Goal: Task Accomplishment & Management: Use online tool/utility

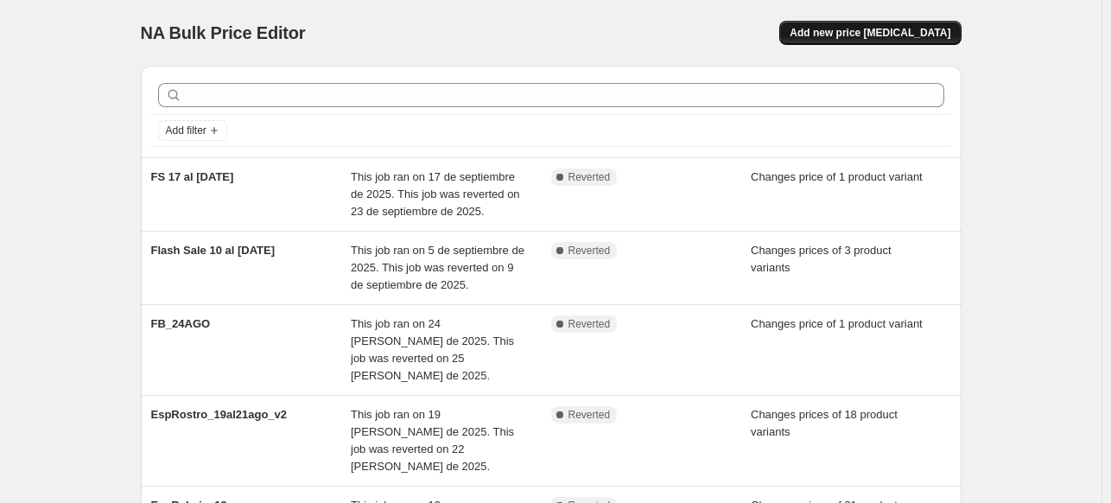
click at [893, 38] on span "Add new price change job" at bounding box center [870, 33] width 161 height 14
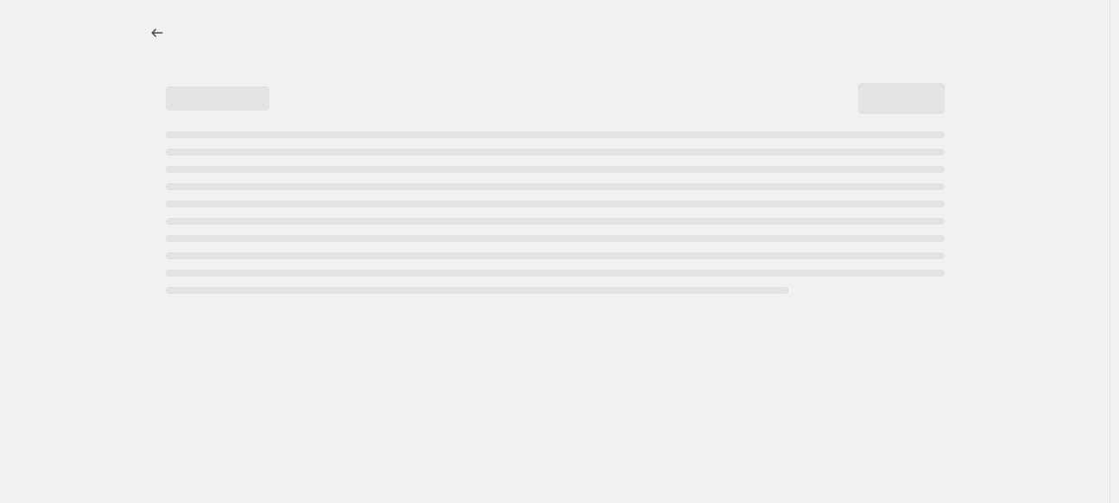
select select "percentage"
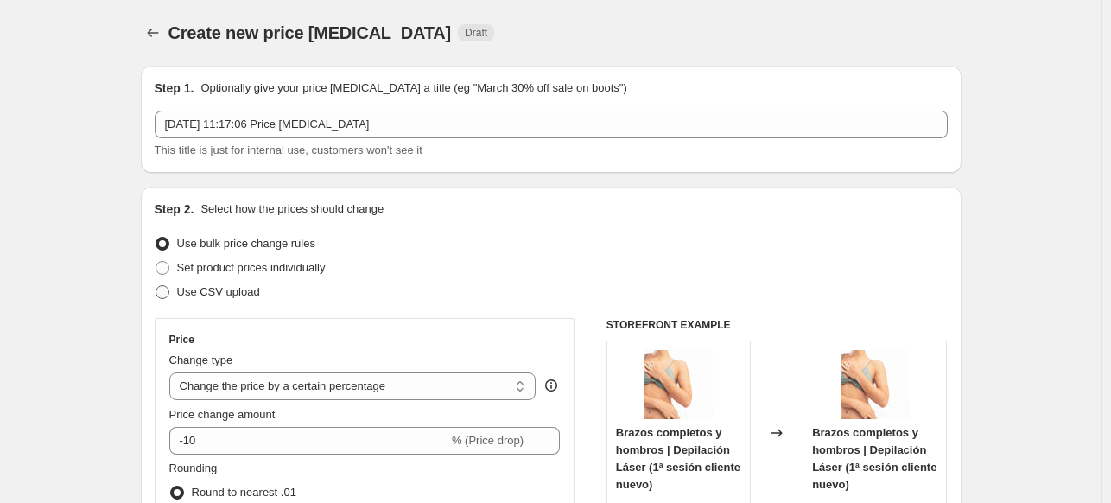
click at [162, 296] on span at bounding box center [162, 292] width 14 height 14
click at [156, 286] on input "Use CSV upload" at bounding box center [155, 285] width 1 height 1
radio input "true"
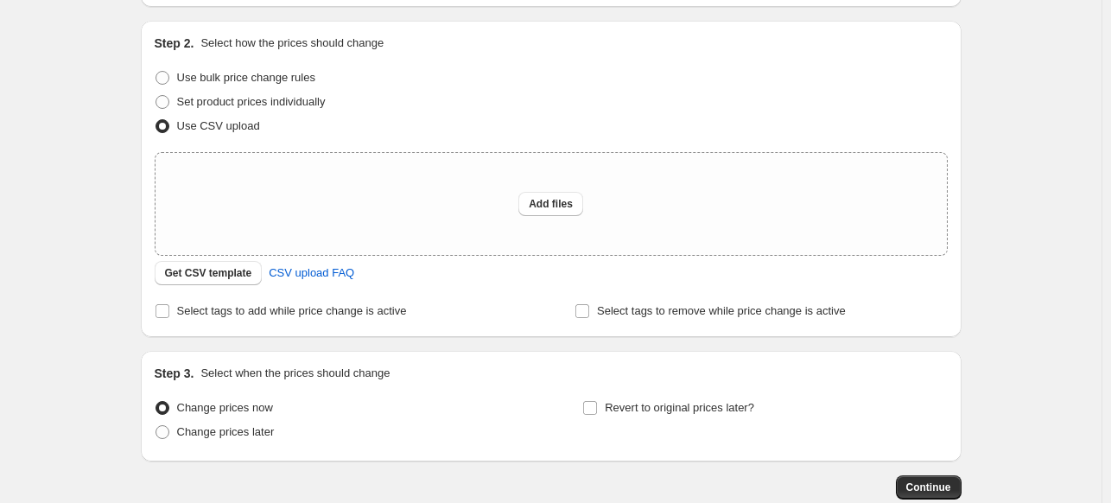
scroll to position [173, 0]
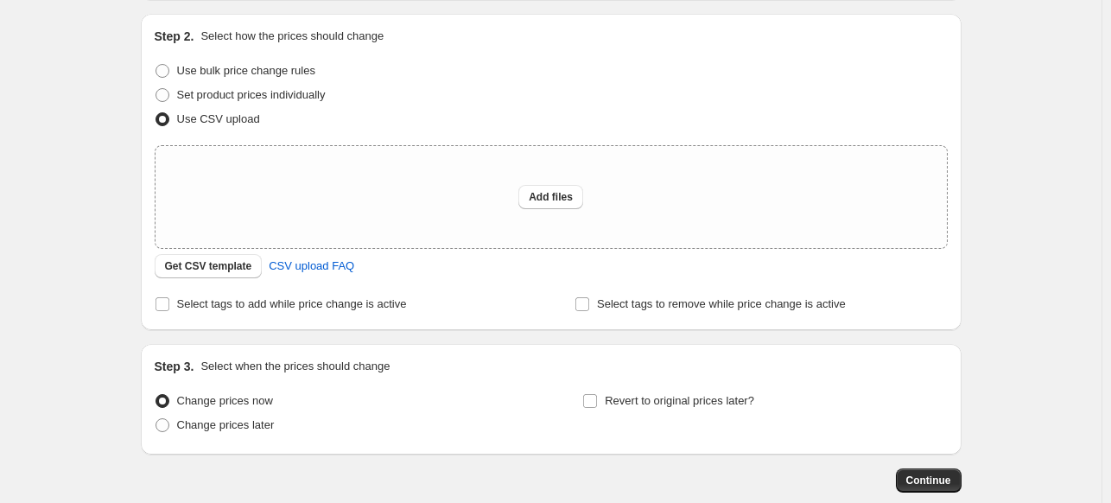
click at [111, 253] on div "Create new price change job. This page is ready Create new price change job Dra…" at bounding box center [550, 212] width 1101 height 771
click at [194, 274] on button "Get CSV template" at bounding box center [209, 266] width 108 height 24
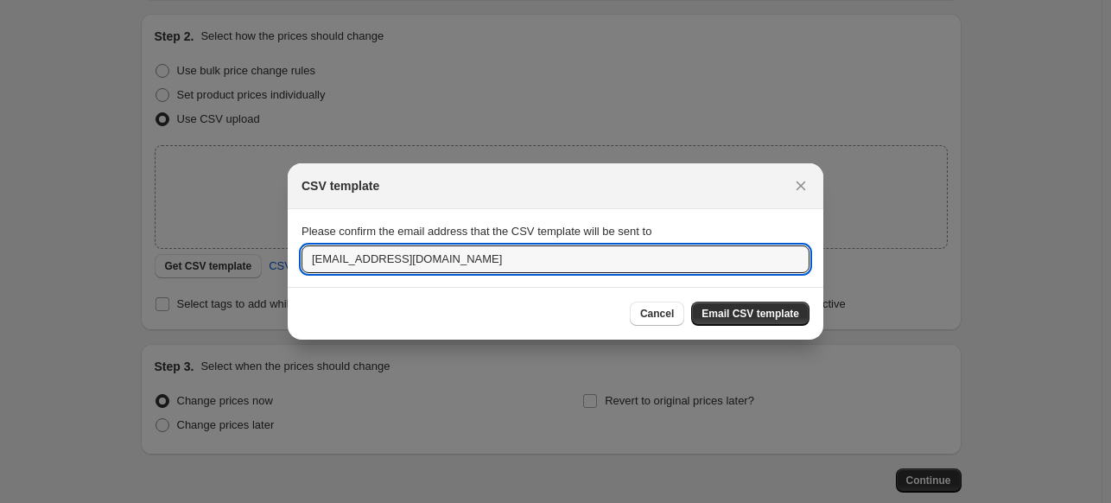
drag, startPoint x: 346, startPoint y: 261, endPoint x: 294, endPoint y: 269, distance: 52.4
click at [294, 269] on section "Please confirm the email address that the CSV template will be sent to pgalvez@…" at bounding box center [556, 248] width 536 height 78
type input "pkrumm@belenus.cl"
click at [789, 301] on button "Email CSV template" at bounding box center [750, 313] width 118 height 24
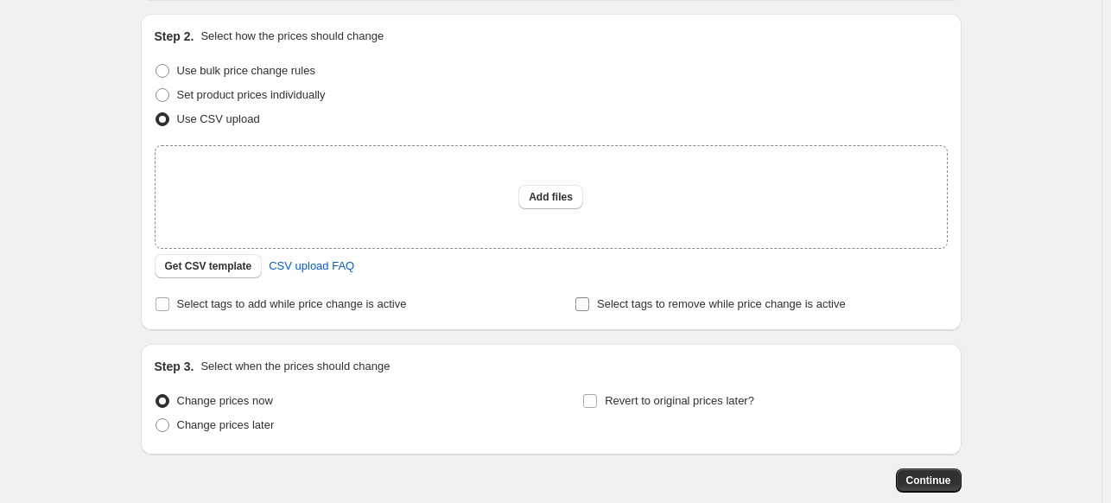
click at [604, 306] on span "Select tags to remove while price change is active" at bounding box center [721, 303] width 249 height 13
click at [589, 306] on input "Select tags to remove while price change is active" at bounding box center [582, 304] width 14 height 14
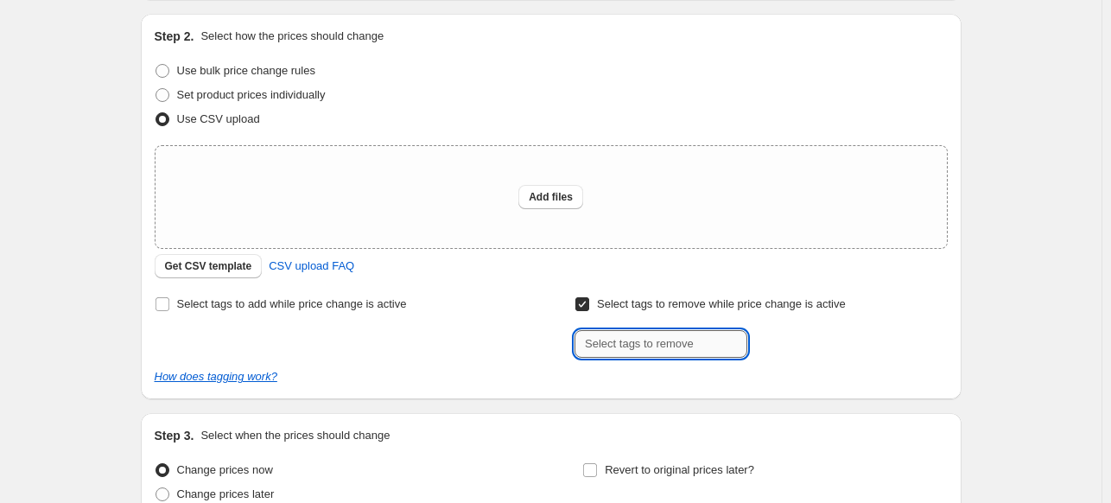
click at [611, 338] on input "text" at bounding box center [660, 344] width 173 height 28
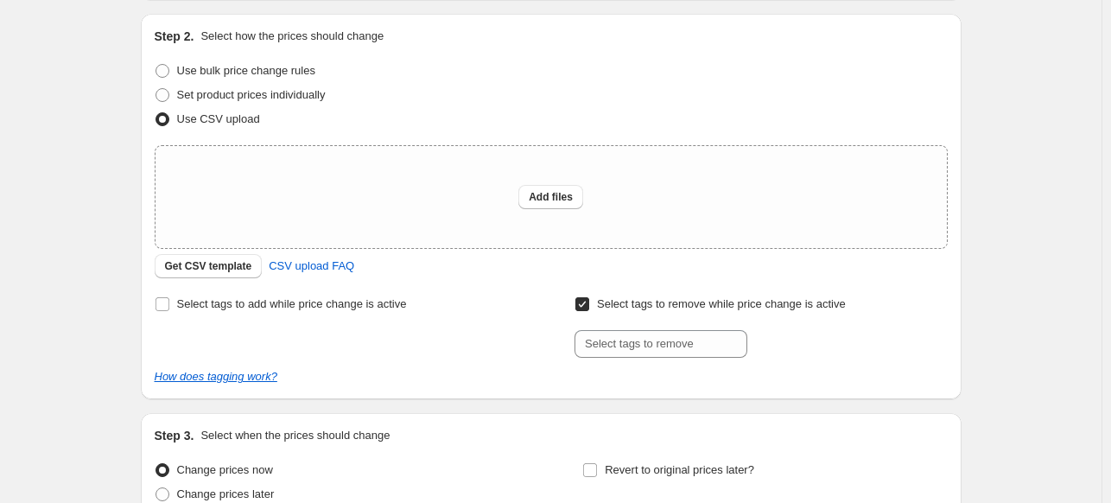
click at [615, 312] on span "Select tags to remove while price change is active" at bounding box center [721, 303] width 249 height 17
click at [589, 311] on input "Select tags to remove while price change is active" at bounding box center [582, 304] width 14 height 14
checkbox input "false"
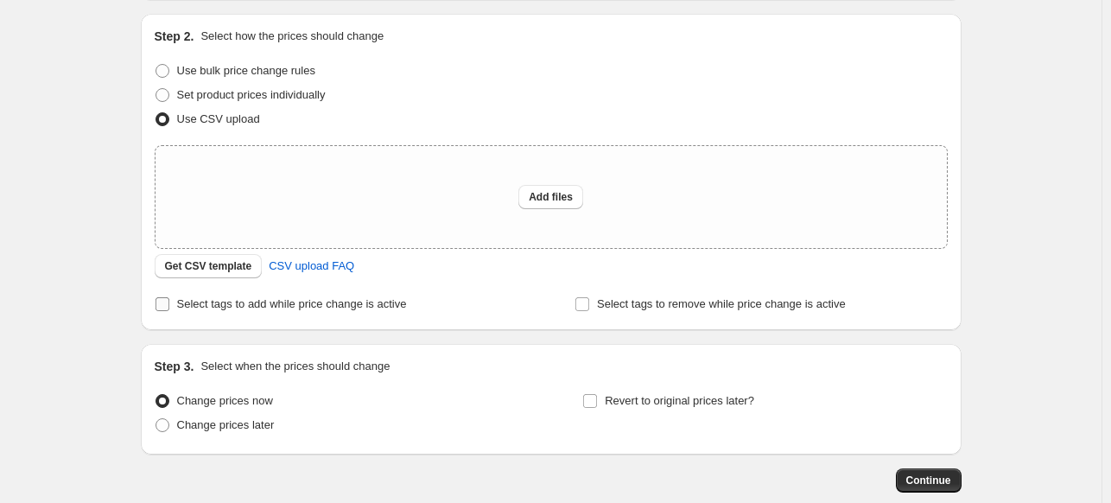
click at [274, 301] on span "Select tags to add while price change is active" at bounding box center [292, 303] width 230 height 13
click at [169, 301] on input "Select tags to add while price change is active" at bounding box center [162, 304] width 14 height 14
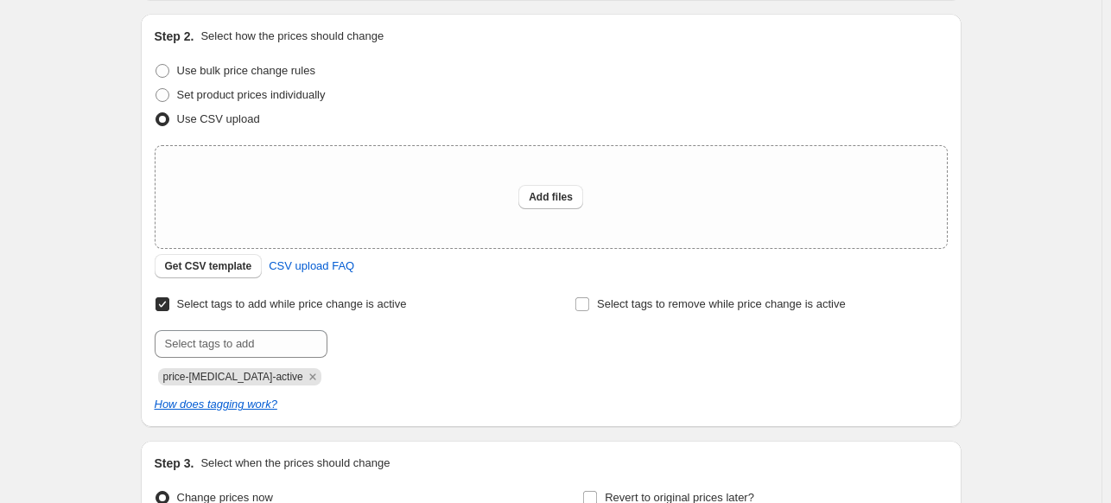
click at [274, 301] on span "Select tags to add while price change is active" at bounding box center [292, 303] width 230 height 13
click at [169, 301] on input "Select tags to add while price change is active" at bounding box center [162, 304] width 14 height 14
checkbox input "false"
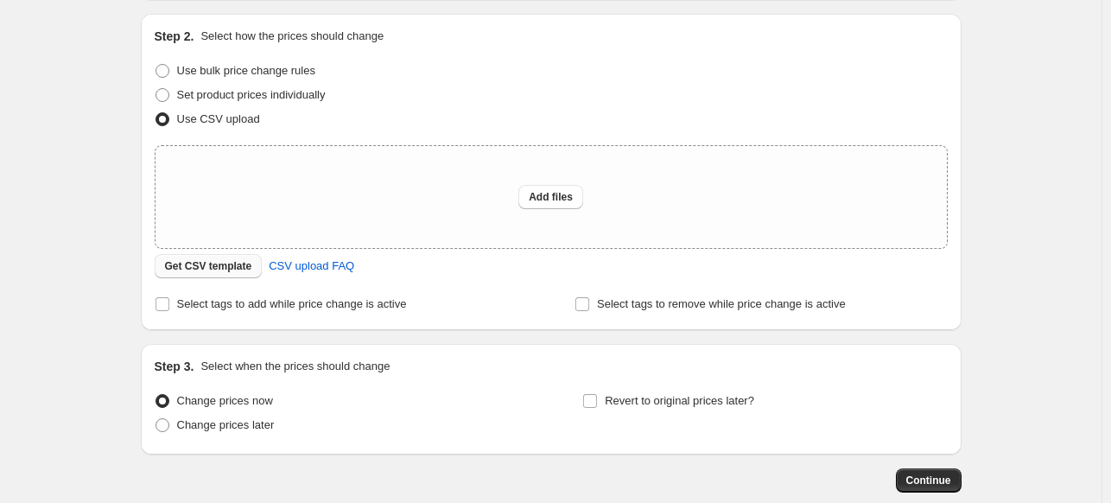
click at [232, 268] on span "Get CSV template" at bounding box center [208, 266] width 87 height 14
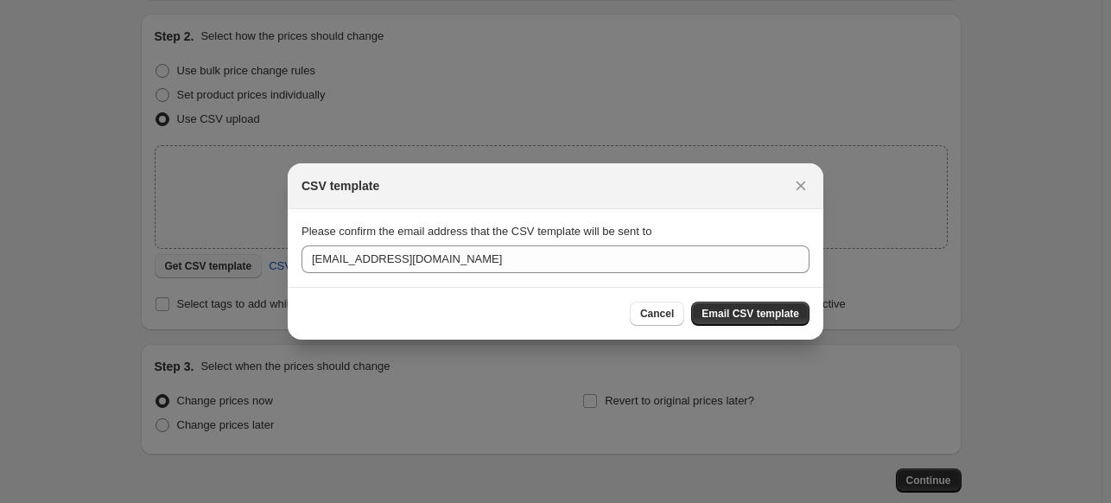
scroll to position [0, 0]
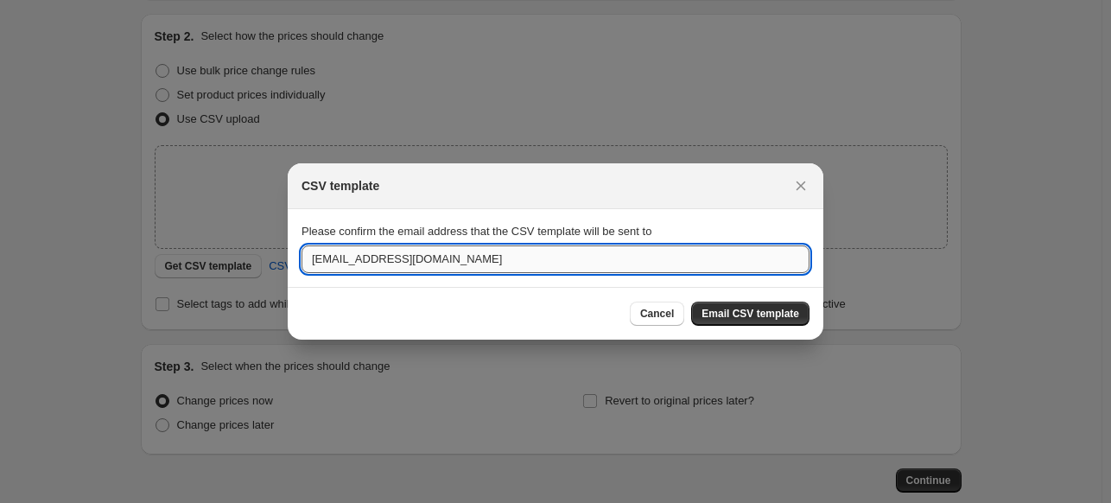
click at [356, 263] on input "pkrumm@belenus.cl" at bounding box center [555, 259] width 508 height 28
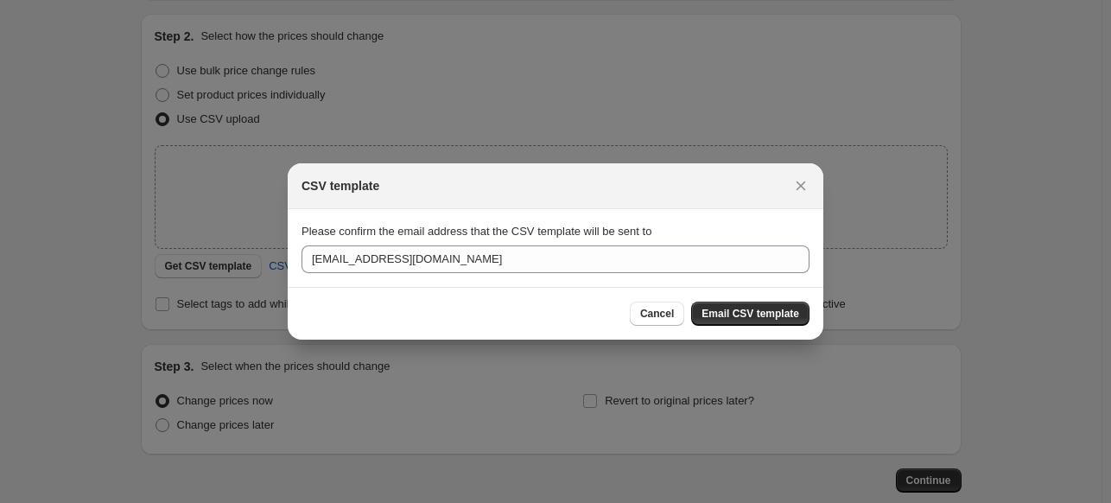
click at [720, 317] on span "Email CSV template" at bounding box center [750, 314] width 98 height 14
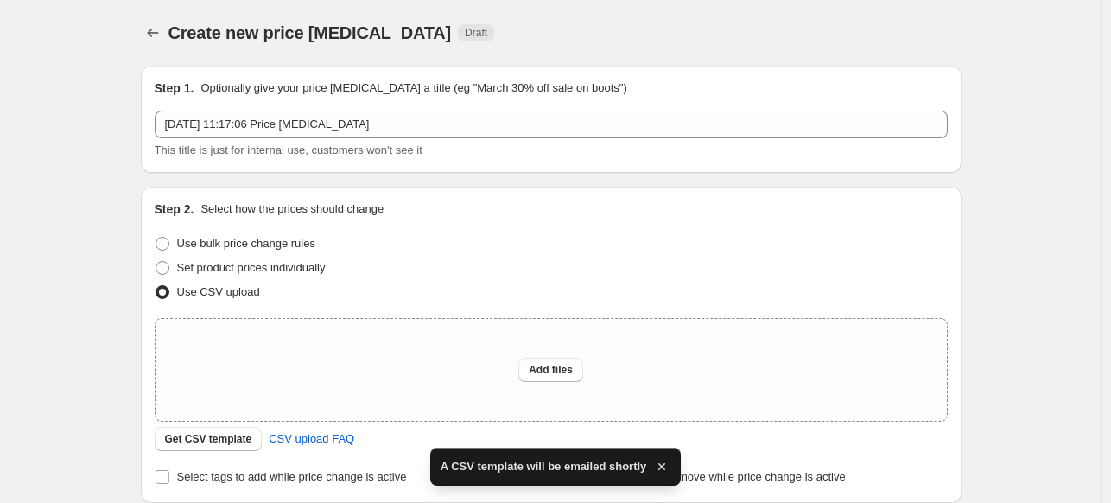
scroll to position [173, 0]
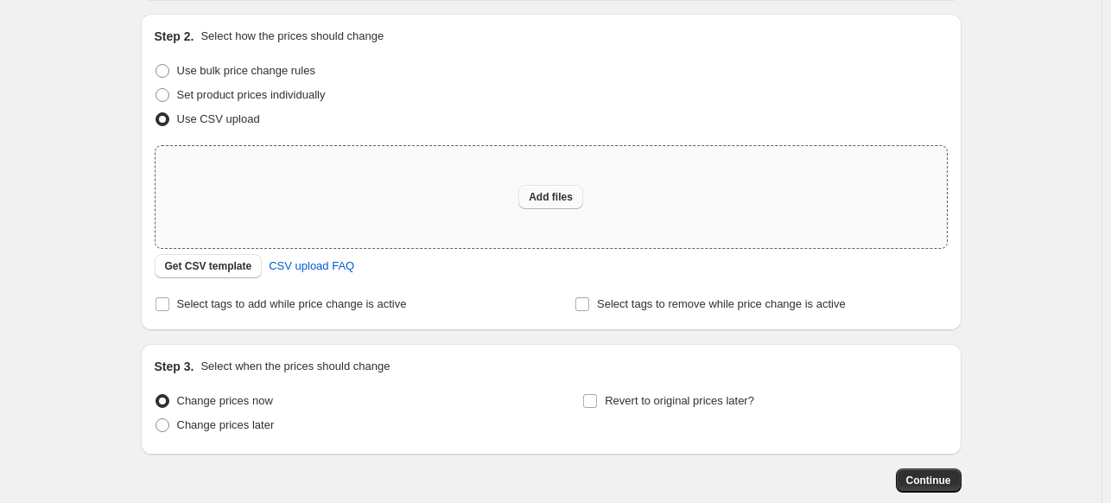
click at [549, 202] on span "Add files" at bounding box center [551, 197] width 44 height 14
type input "C:\fakepath\TEST_CSV_SHOPIFY.csv"
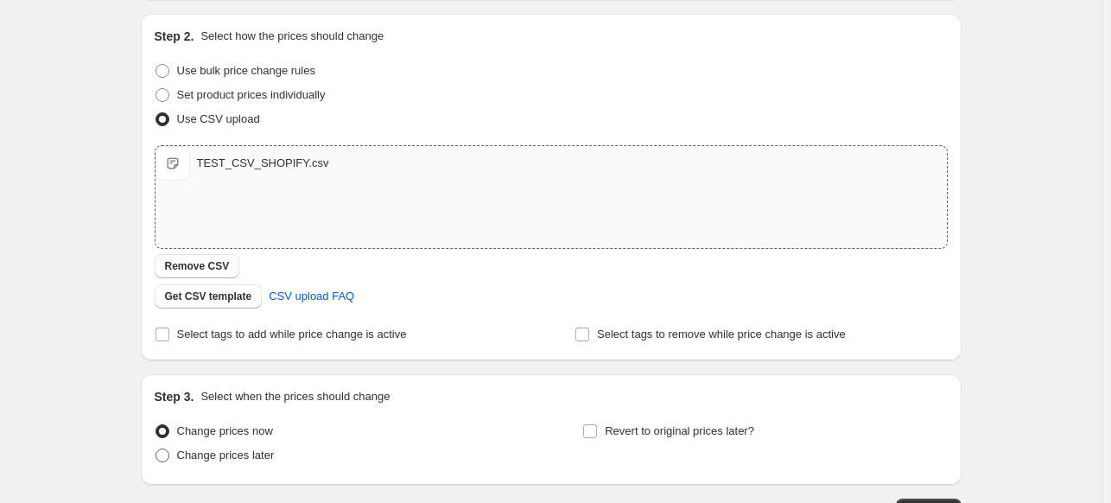
click at [182, 453] on span "Change prices later" at bounding box center [226, 454] width 98 height 13
click at [156, 449] on input "Change prices later" at bounding box center [155, 448] width 1 height 1
radio input "true"
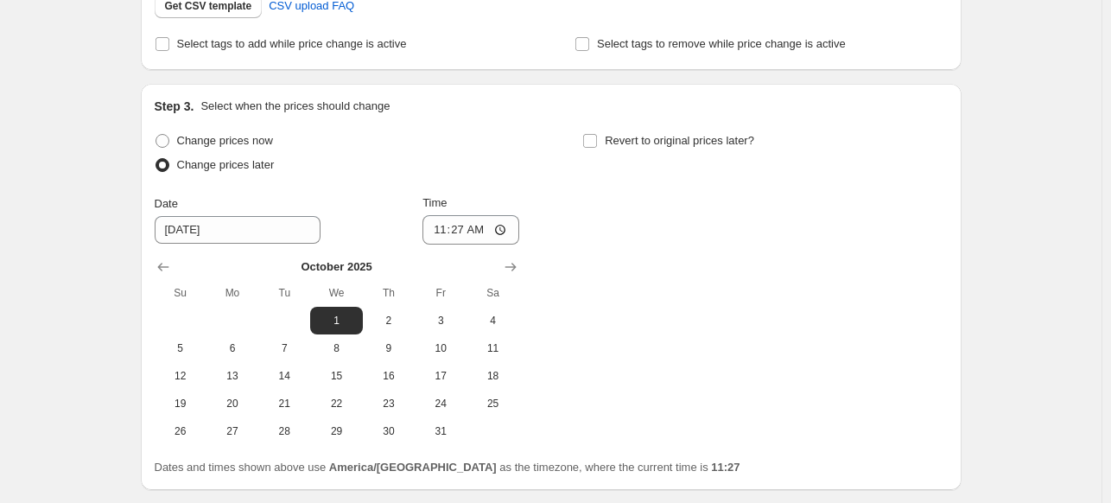
scroll to position [518, 0]
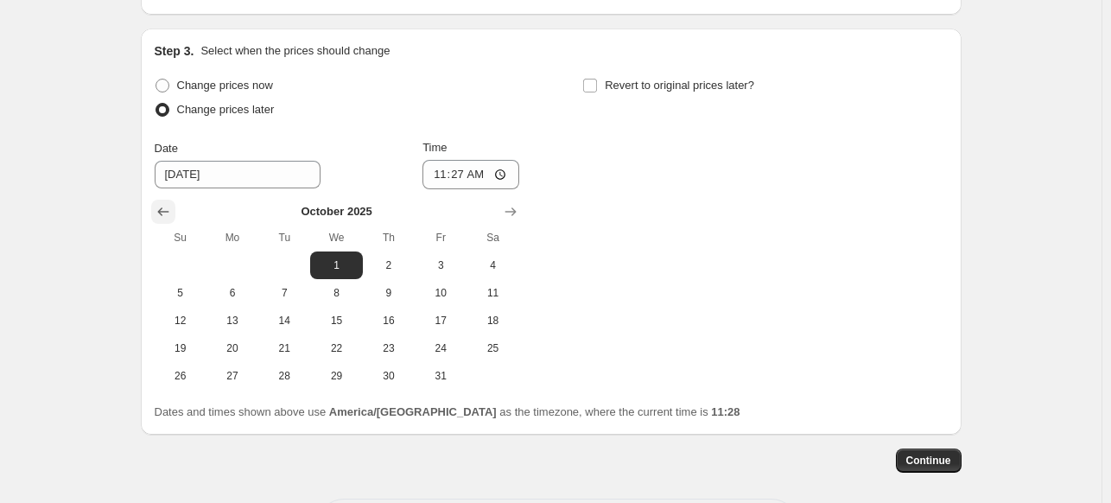
click at [162, 216] on icon "Show previous month, September 2025" at bounding box center [163, 211] width 17 height 17
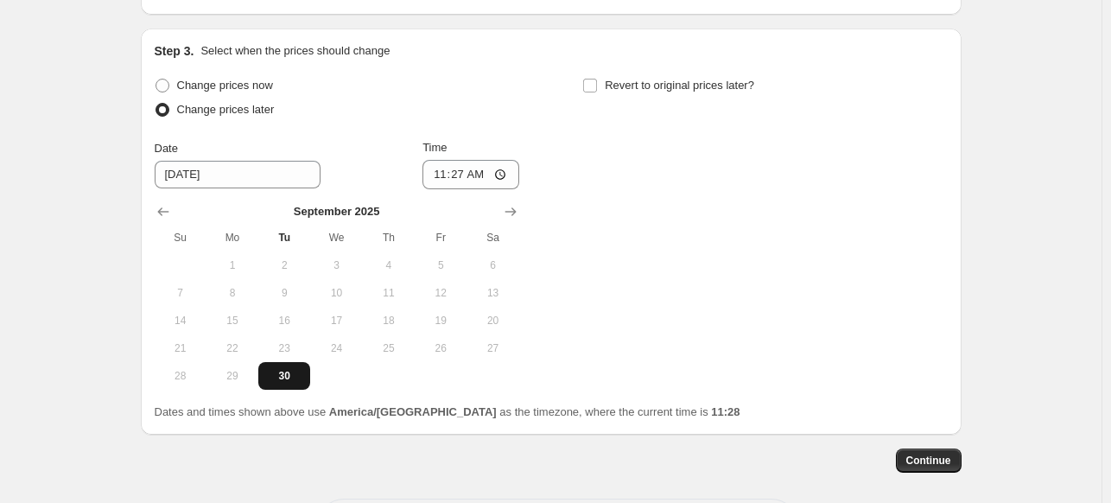
click at [296, 379] on span "30" at bounding box center [284, 376] width 38 height 14
type input "9/30/2025"
click at [504, 172] on input "11:27" at bounding box center [470, 174] width 97 height 29
type input "11:30"
click at [587, 269] on div "Change prices now Change prices later Date 9/30/2025 Time 11:30 September 2025 …" at bounding box center [551, 231] width 793 height 316
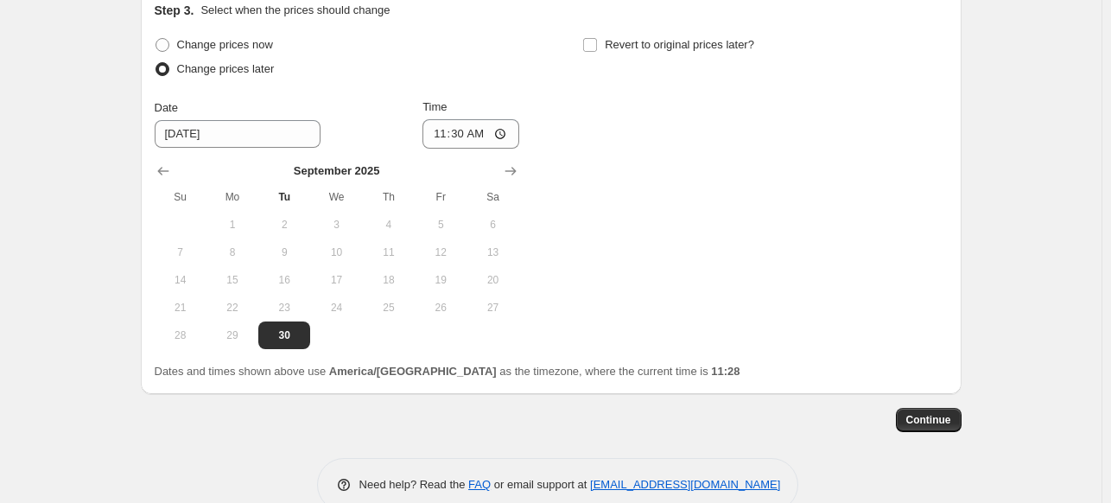
scroll to position [593, 0]
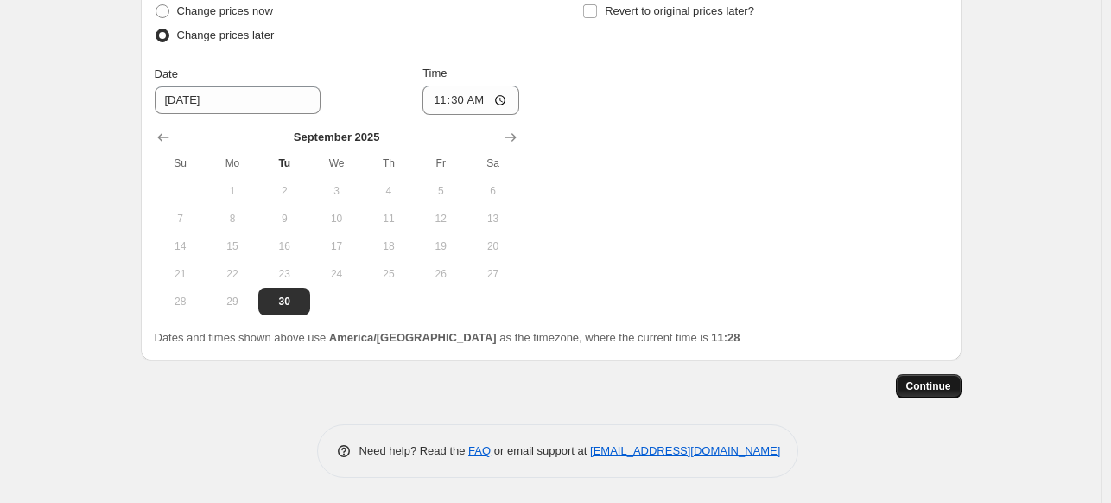
click at [929, 394] on button "Continue" at bounding box center [929, 386] width 66 height 24
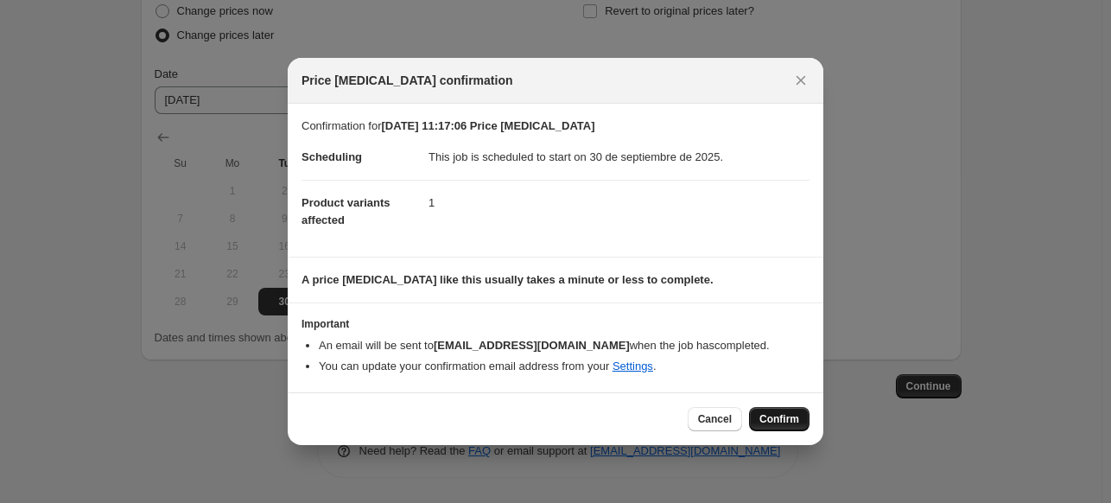
click at [783, 422] on span "Confirm" at bounding box center [779, 419] width 40 height 14
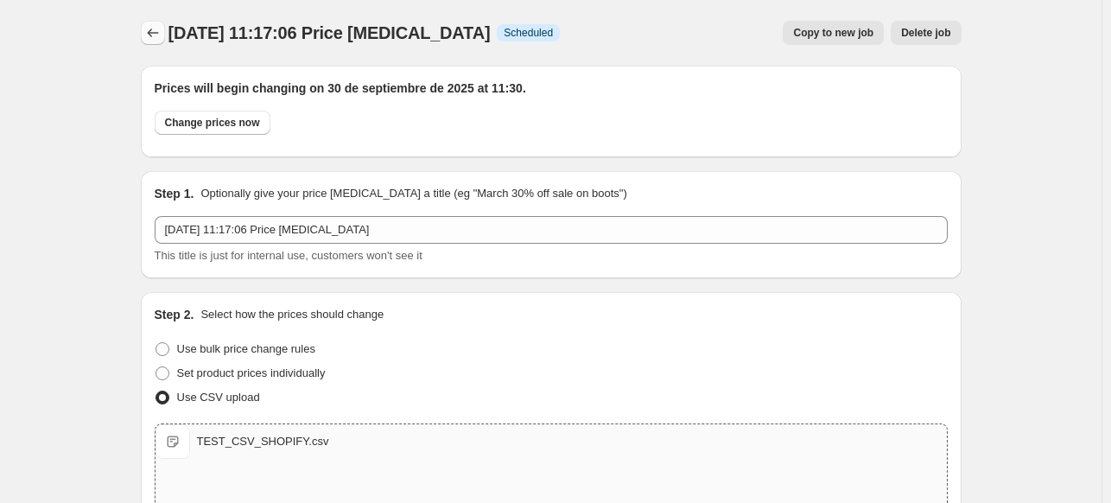
click at [149, 34] on icon "Price change jobs" at bounding box center [152, 32] width 17 height 17
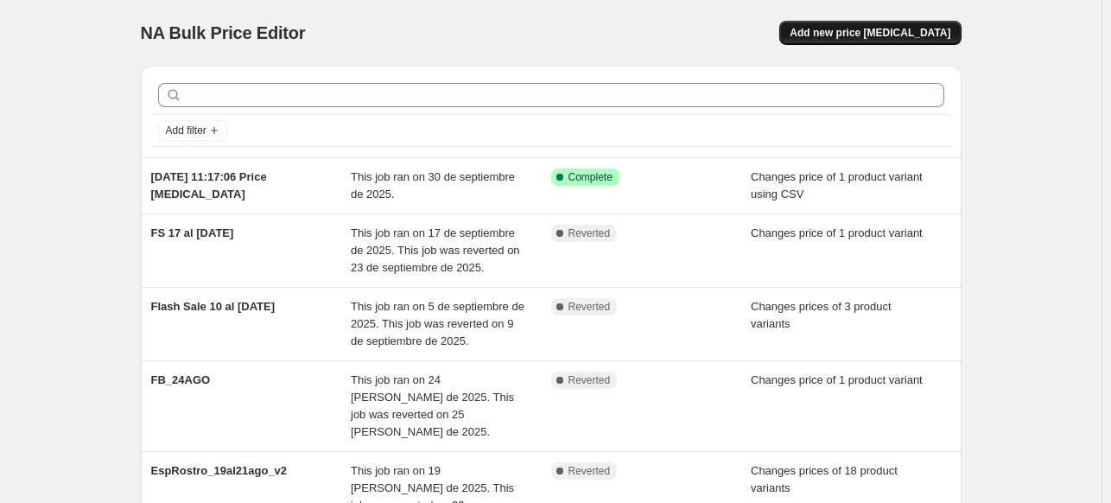
click at [878, 33] on span "Add new price [MEDICAL_DATA]" at bounding box center [870, 33] width 161 height 14
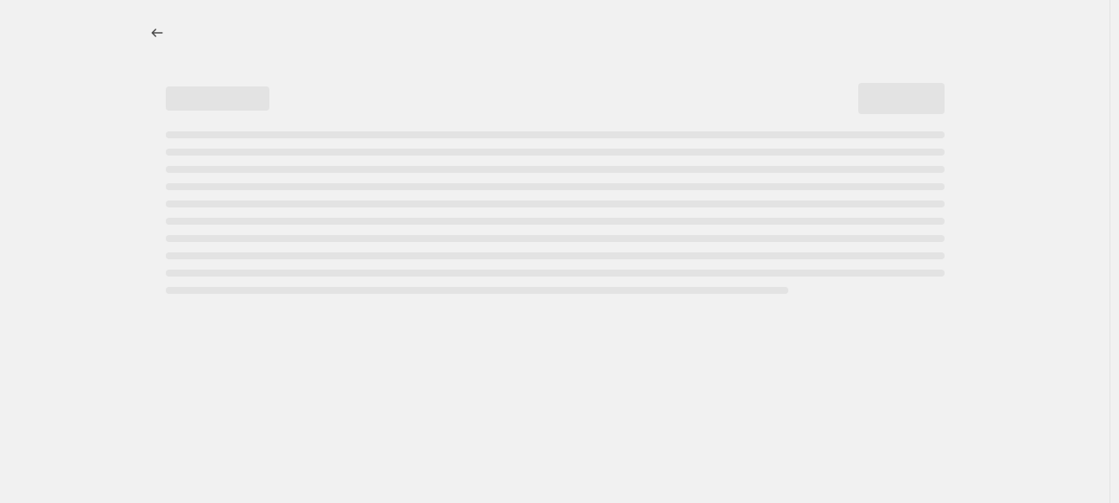
select select "percentage"
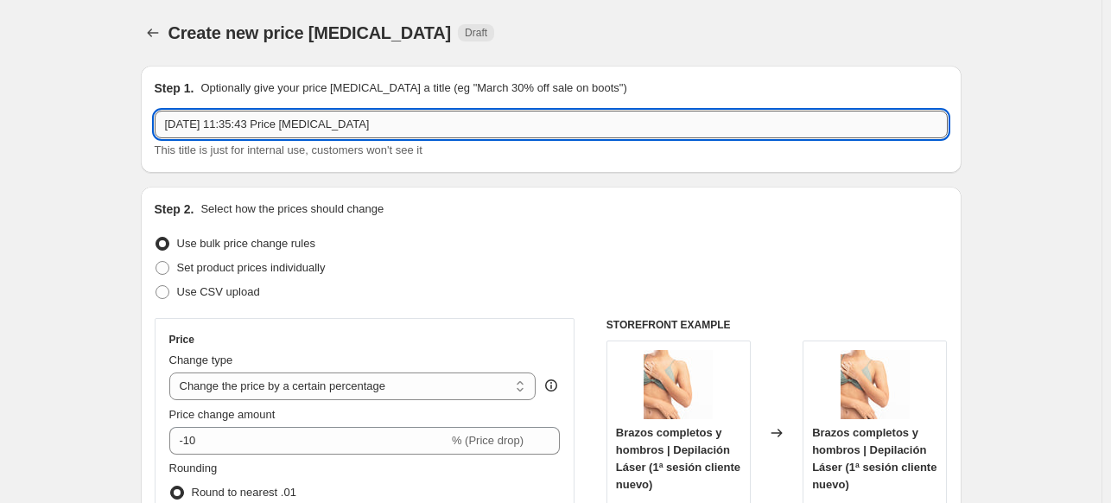
click at [171, 124] on input "30 sept 2025, 11:35:43 Price change job" at bounding box center [551, 125] width 793 height 28
type input "TEST_30 sept 2025, 11:35:43 Price change job"
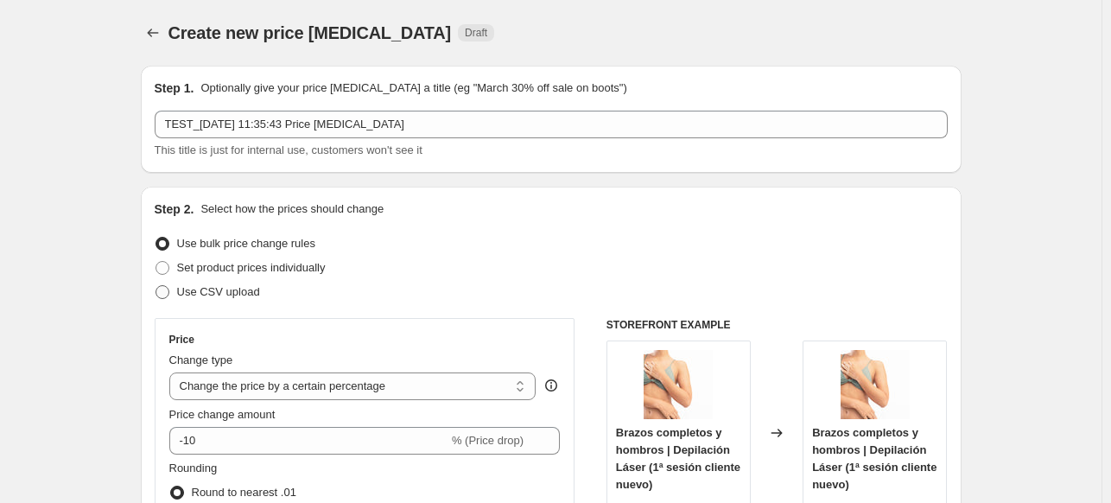
click at [197, 292] on span "Use CSV upload" at bounding box center [218, 291] width 83 height 13
click at [156, 286] on input "Use CSV upload" at bounding box center [155, 285] width 1 height 1
radio input "true"
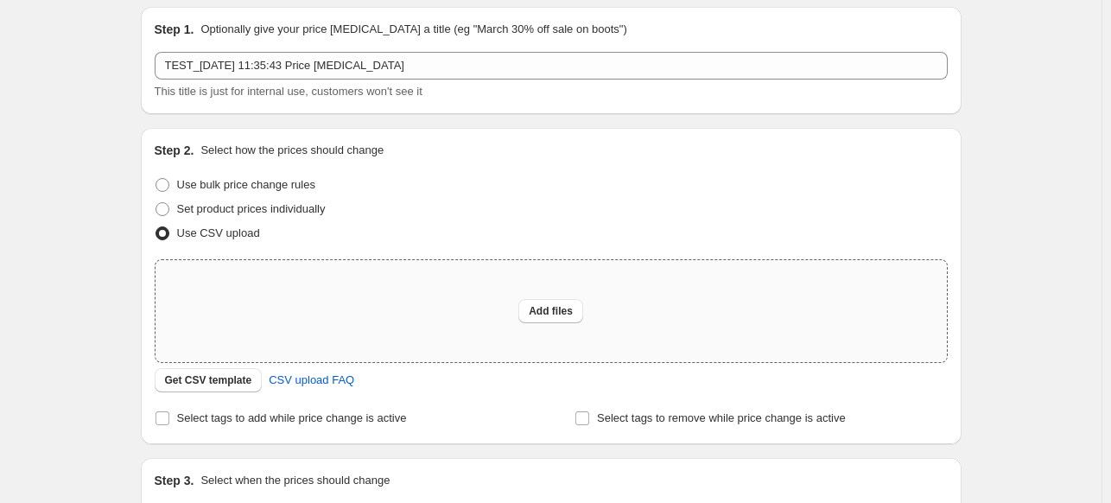
scroll to position [86, 0]
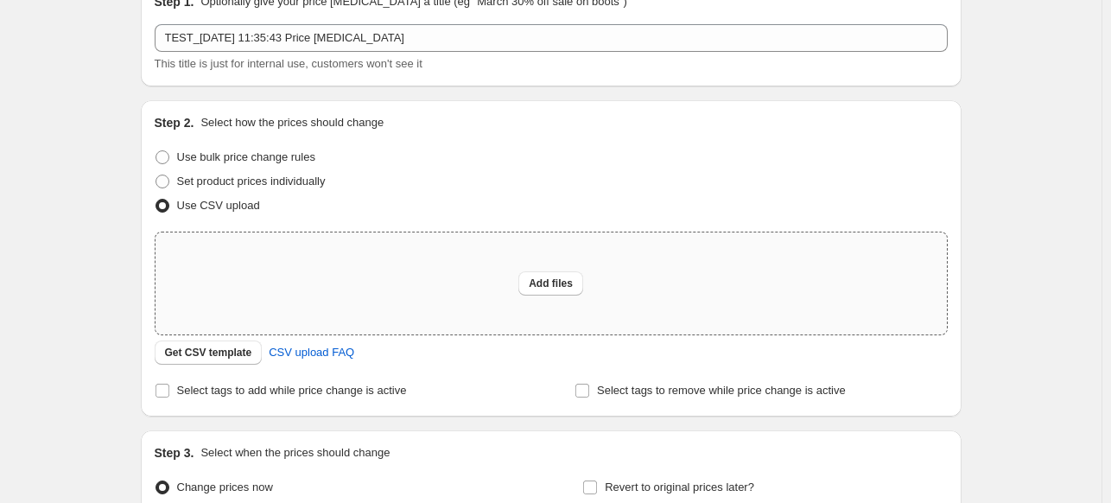
click at [451, 305] on div "Add files" at bounding box center [550, 283] width 791 height 102
type input "C:\fakepath\TEST2.csv"
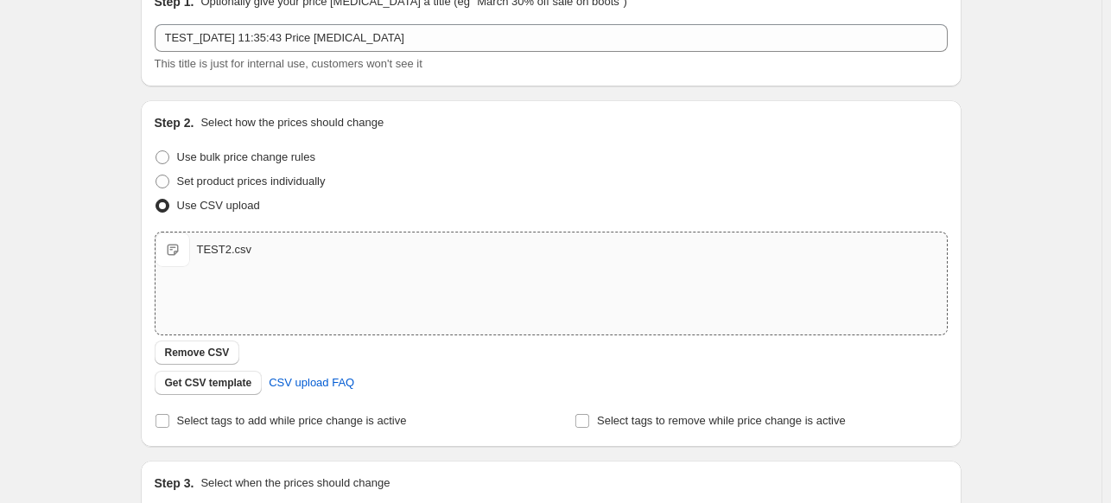
scroll to position [297, 0]
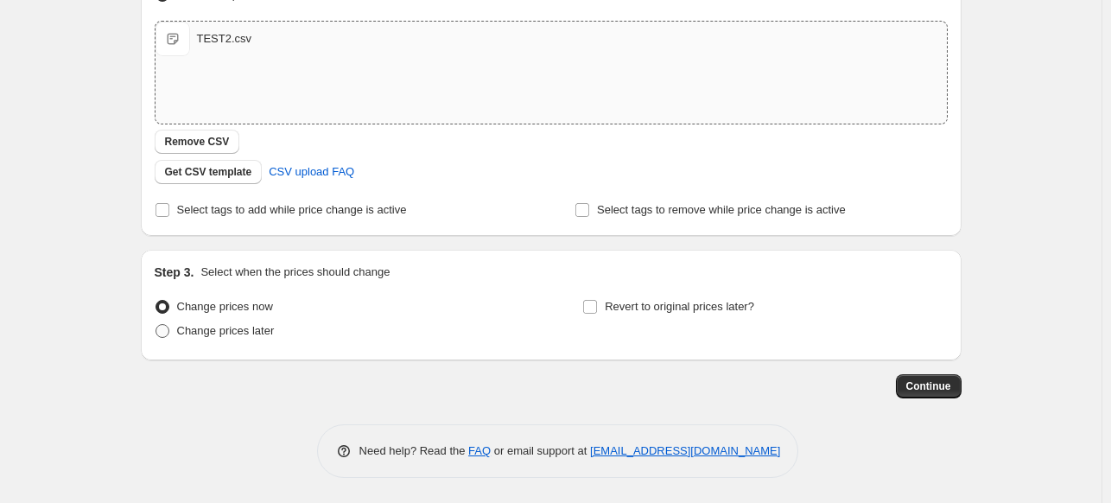
click at [243, 333] on span "Change prices later" at bounding box center [226, 330] width 98 height 13
click at [156, 325] on input "Change prices later" at bounding box center [155, 324] width 1 height 1
radio input "true"
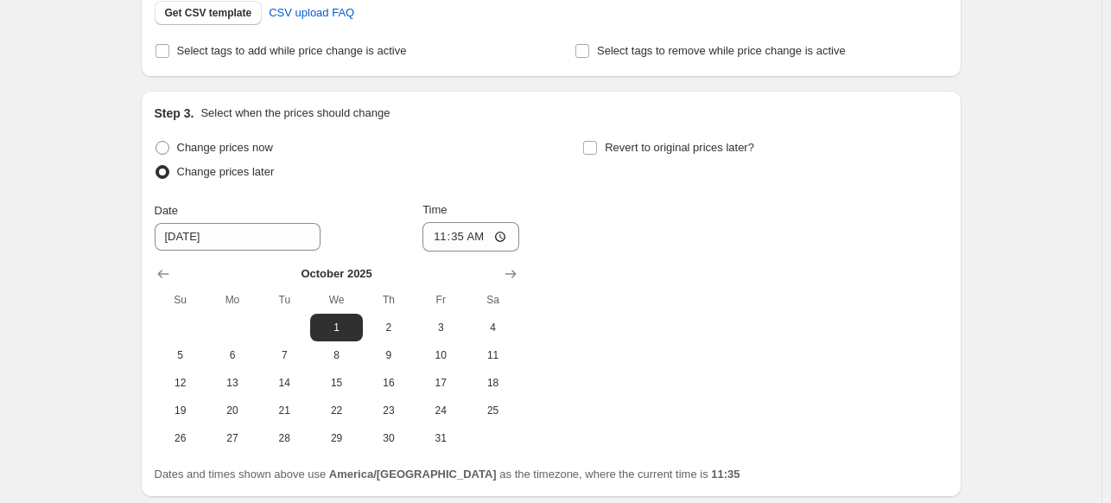
scroll to position [470, 0]
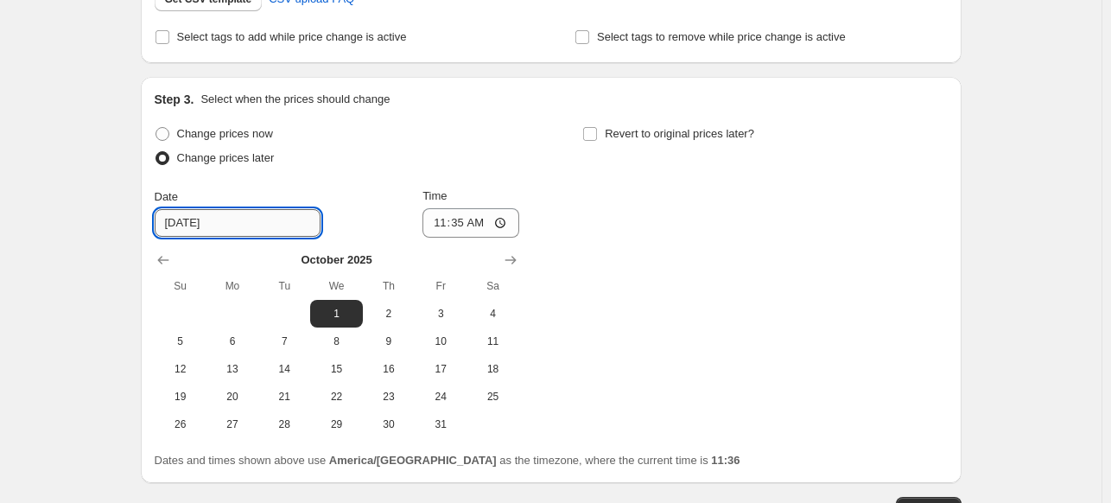
click at [219, 230] on input "10/1/2025" at bounding box center [238, 223] width 166 height 28
click at [281, 219] on input "10/1/2025" at bounding box center [238, 223] width 166 height 28
click at [166, 260] on icon "Show previous month, September 2025" at bounding box center [162, 260] width 11 height 9
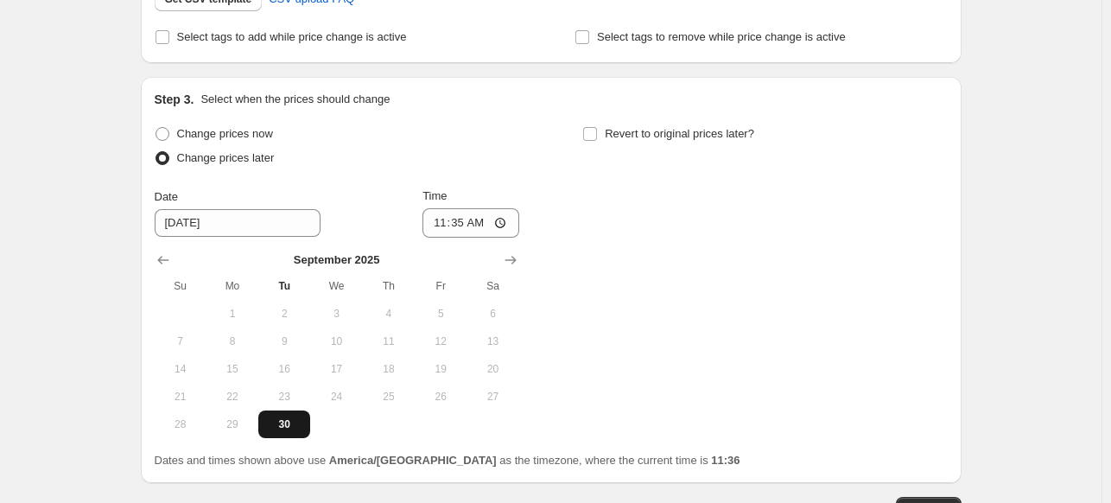
click at [290, 428] on span "30" at bounding box center [284, 424] width 38 height 14
type input "9/30/2025"
click at [507, 226] on input "11:35" at bounding box center [470, 222] width 97 height 29
type input "11:40"
click at [723, 290] on div "Change prices now Change prices later Date 9/30/2025 Time 11:40 September 2025 …" at bounding box center [551, 280] width 793 height 316
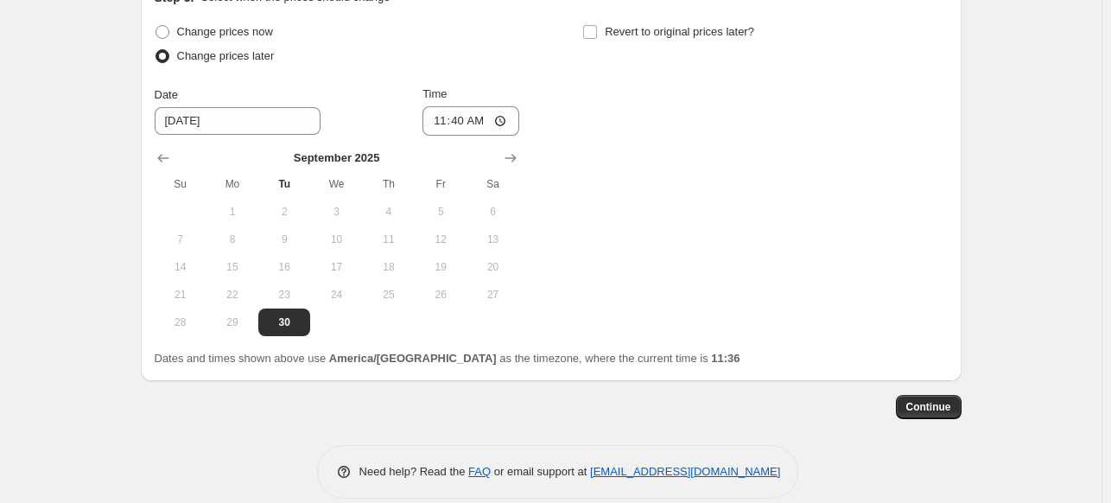
scroll to position [593, 0]
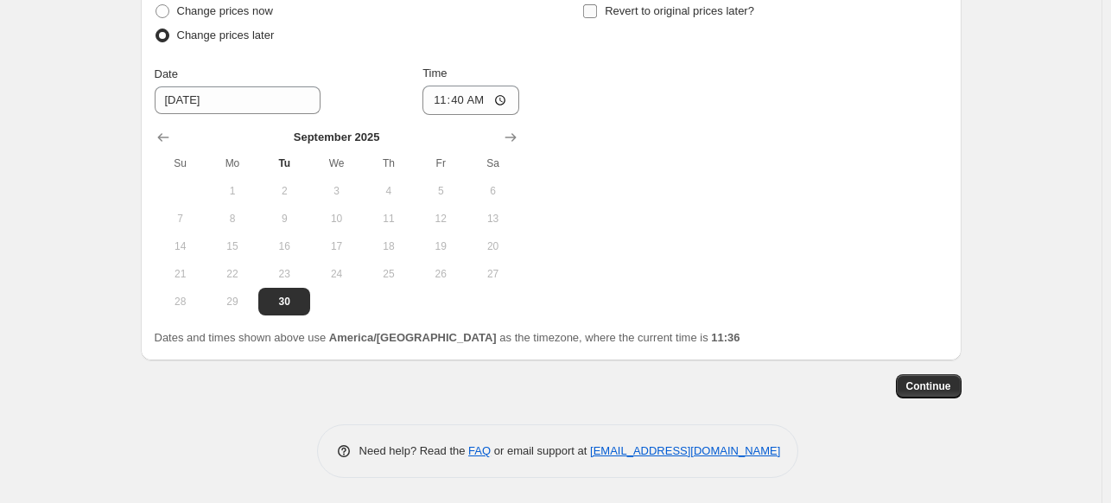
click at [595, 10] on input "Revert to original prices later?" at bounding box center [590, 11] width 14 height 14
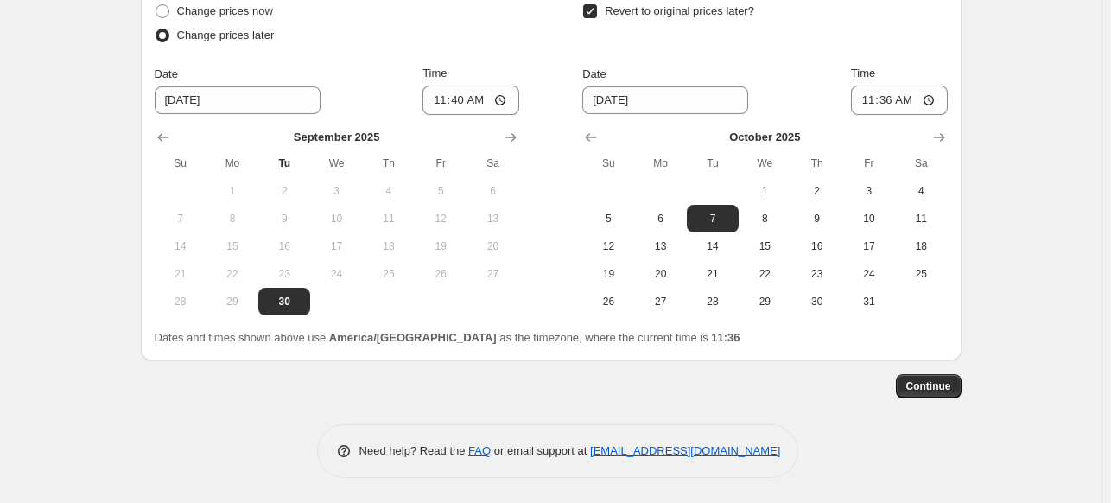
click at [593, 13] on input "Revert to original prices later?" at bounding box center [590, 11] width 14 height 14
checkbox input "false"
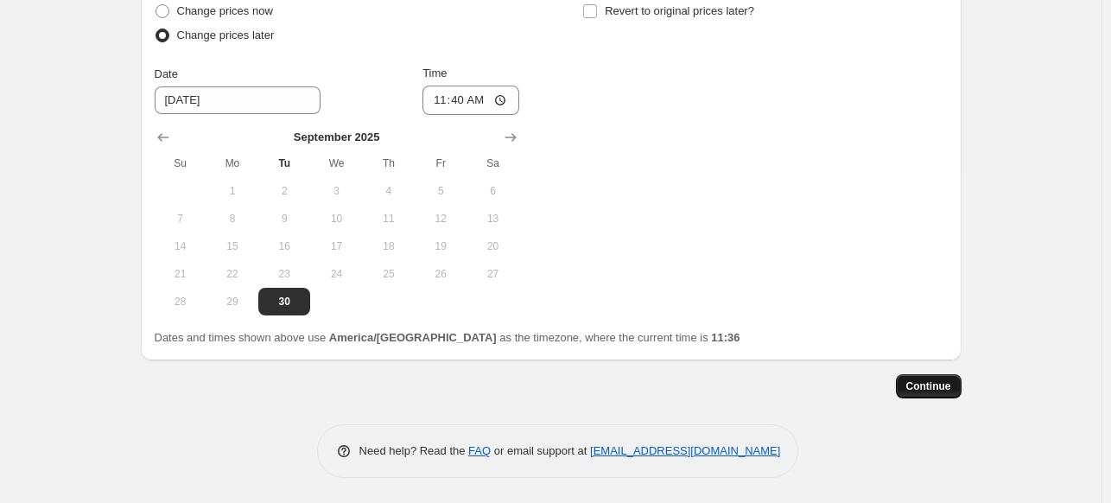
click at [934, 388] on span "Continue" at bounding box center [928, 386] width 45 height 14
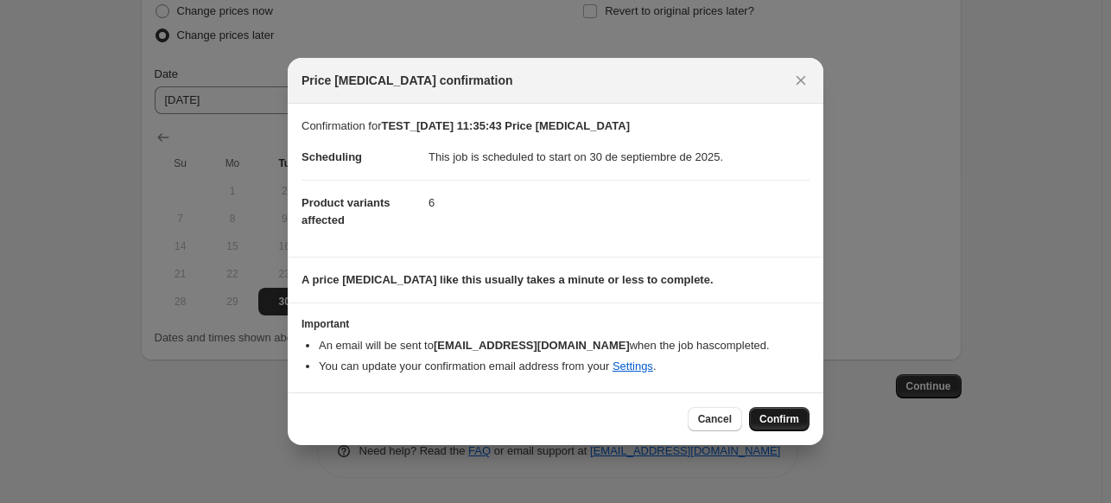
click at [799, 422] on button "Confirm" at bounding box center [779, 419] width 60 height 24
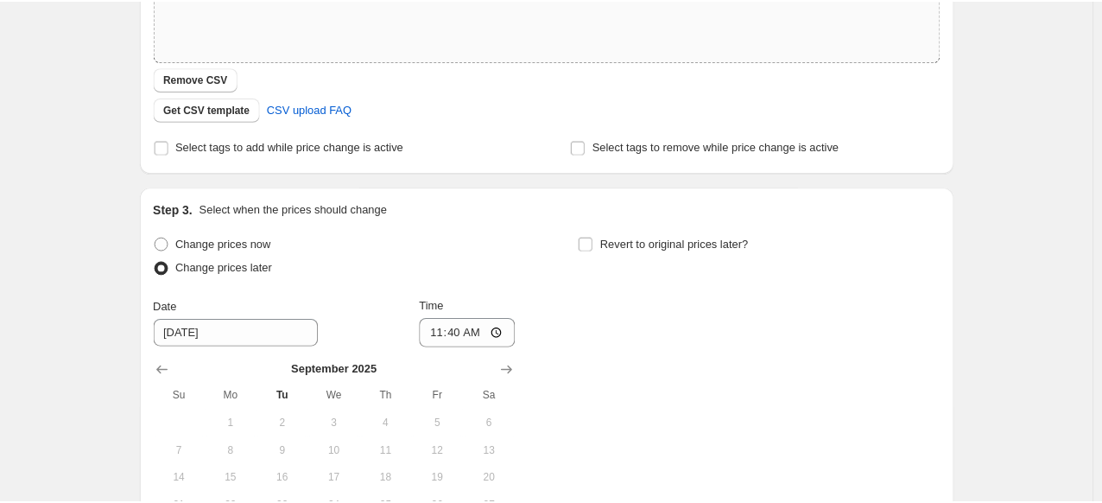
scroll to position [247, 0]
